Goal: Task Accomplishment & Management: Complete application form

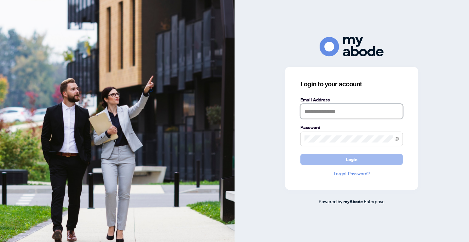
type input "**********"
click at [344, 160] on button "Login" at bounding box center [351, 159] width 103 height 11
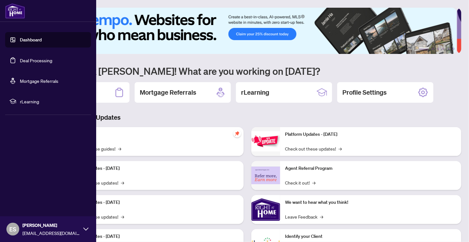
click at [33, 60] on link "Deal Processing" at bounding box center [36, 60] width 32 height 6
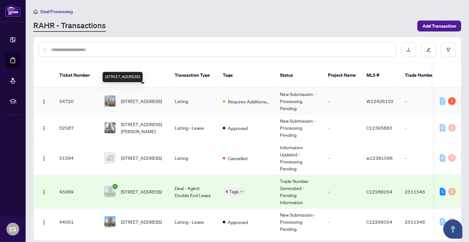
click at [156, 97] on span "3302 Granite Gate, Burlington, Ontario L7M 0L7, Canada" at bounding box center [141, 100] width 41 height 7
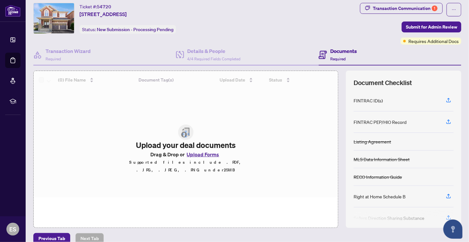
scroll to position [26, 0]
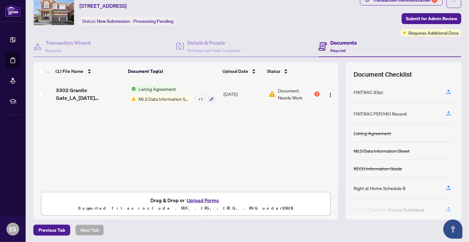
click at [205, 198] on button "Upload Forms" at bounding box center [203, 200] width 36 height 8
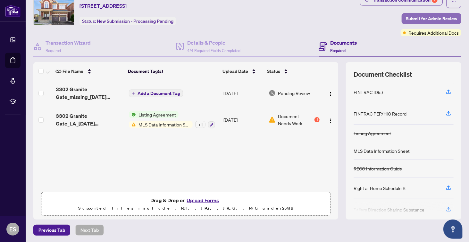
click at [415, 16] on span "Submit for Admin Review" at bounding box center [431, 18] width 51 height 10
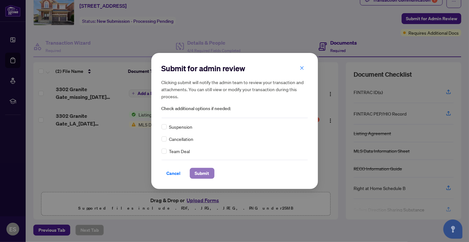
click at [202, 174] on span "Submit" at bounding box center [202, 173] width 14 height 10
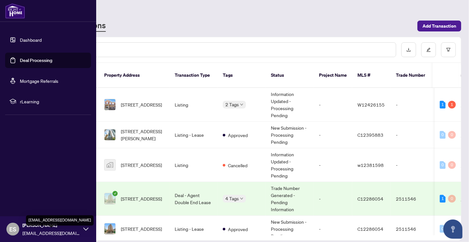
click at [24, 233] on span "contact@estherseong.com" at bounding box center [51, 232] width 58 height 7
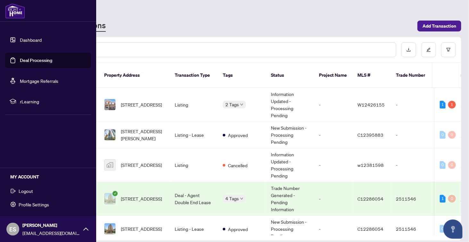
click at [21, 189] on span "Logout" at bounding box center [26, 191] width 14 height 10
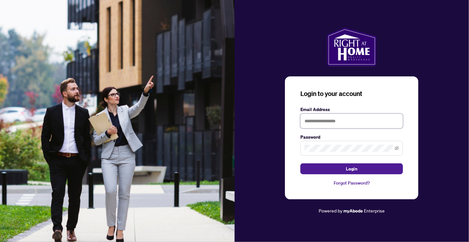
type input "**********"
